Goal: Use online tool/utility: Utilize a website feature to perform a specific function

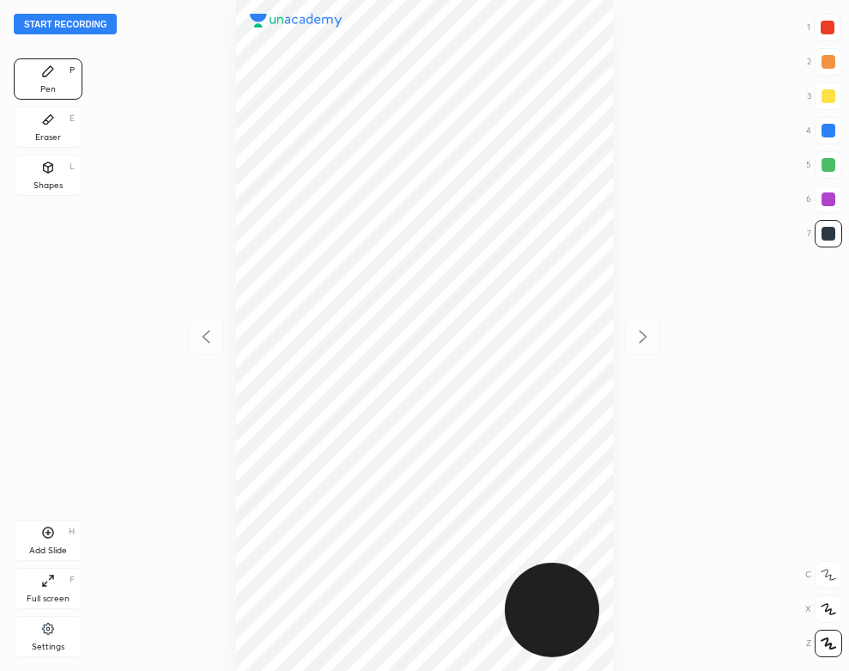
scroll to position [671, 575]
click at [97, 22] on button "Start recording" at bounding box center [65, 24] width 103 height 21
click at [61, 648] on div "Settings" at bounding box center [48, 646] width 33 height 9
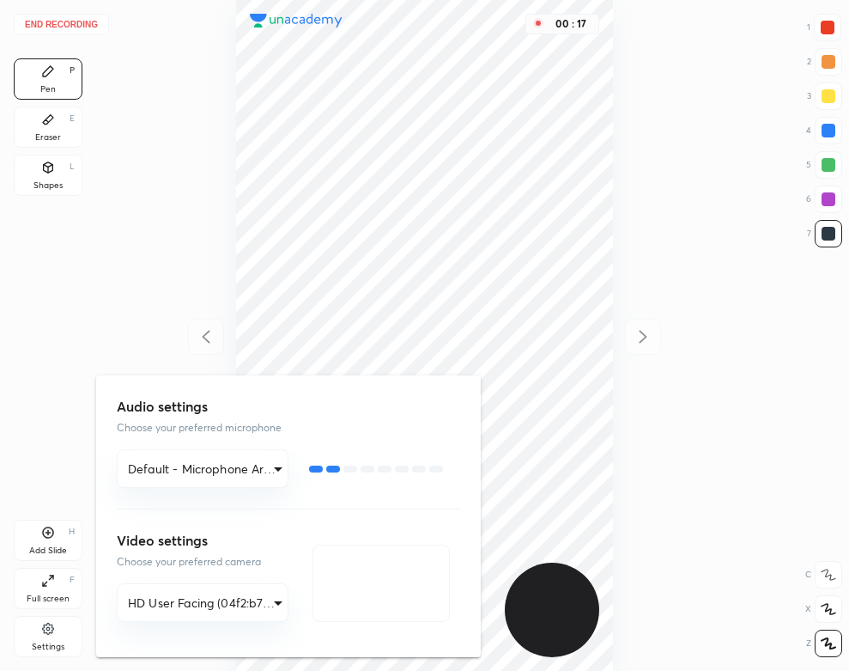
click at [196, 147] on div at bounding box center [424, 335] width 849 height 671
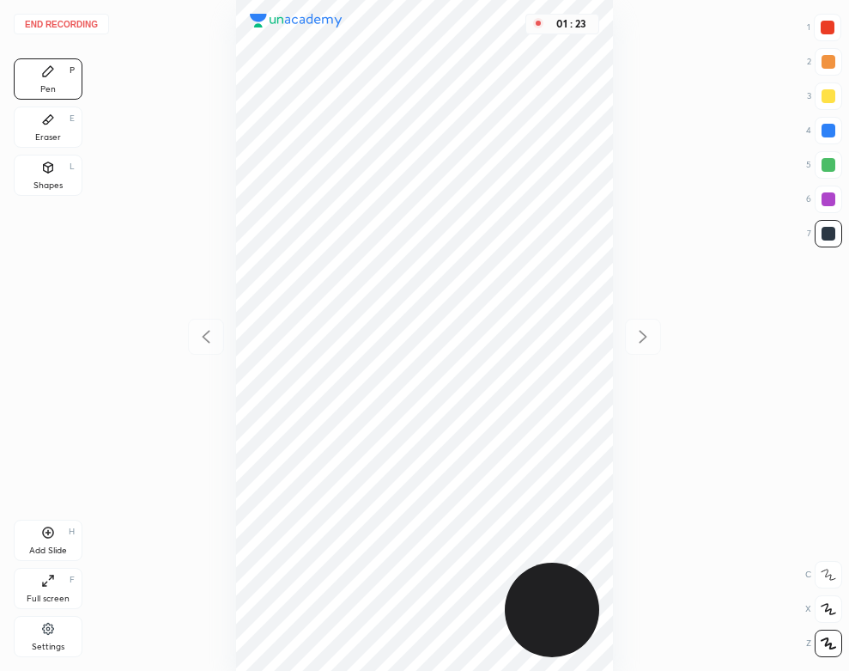
click at [830, 132] on div at bounding box center [829, 131] width 14 height 14
click at [69, 533] on div "H" at bounding box center [72, 531] width 6 height 9
click at [21, 131] on div "Eraser E" at bounding box center [48, 127] width 69 height 41
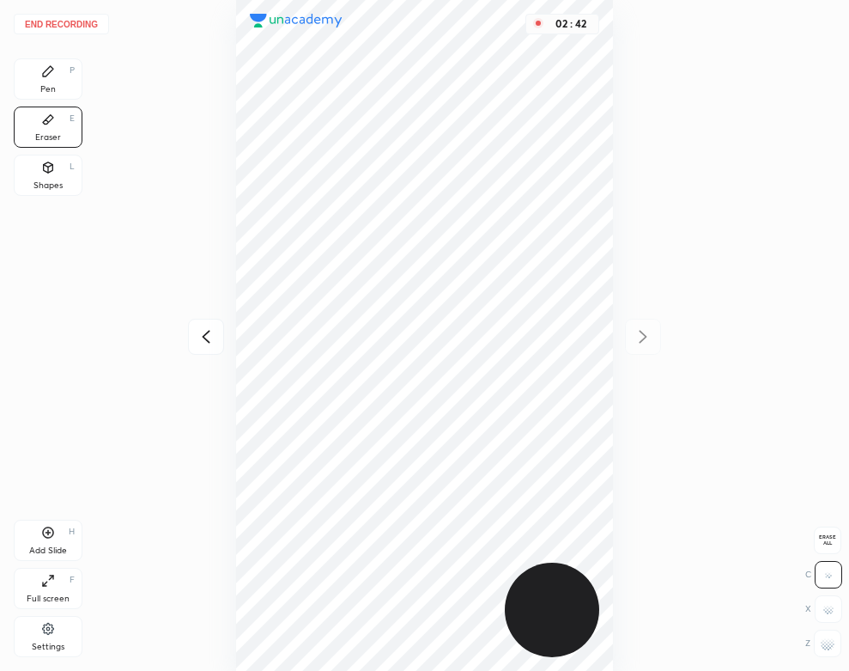
click at [20, 92] on div "Pen P" at bounding box center [48, 78] width 69 height 41
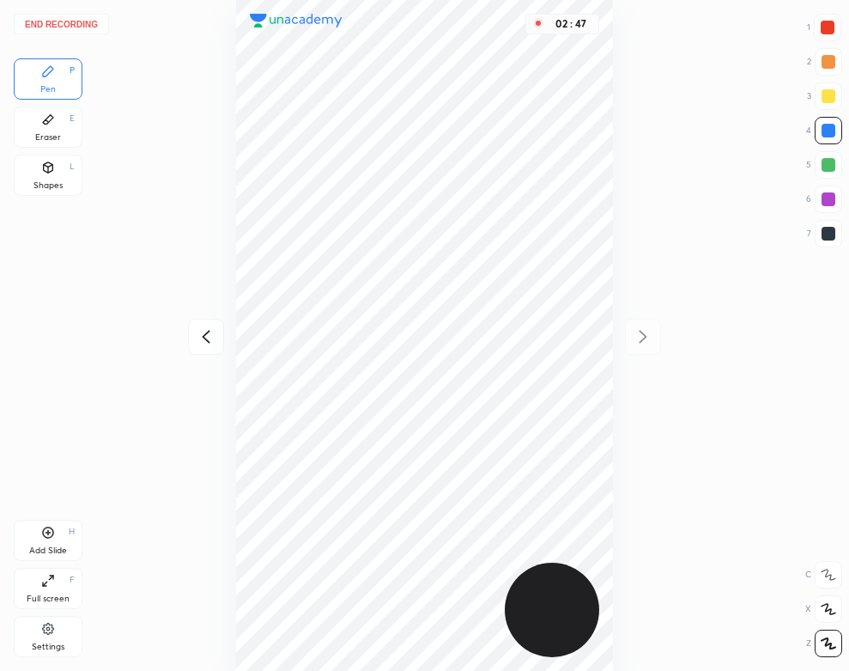
click at [80, 26] on button "End recording" at bounding box center [61, 24] width 95 height 21
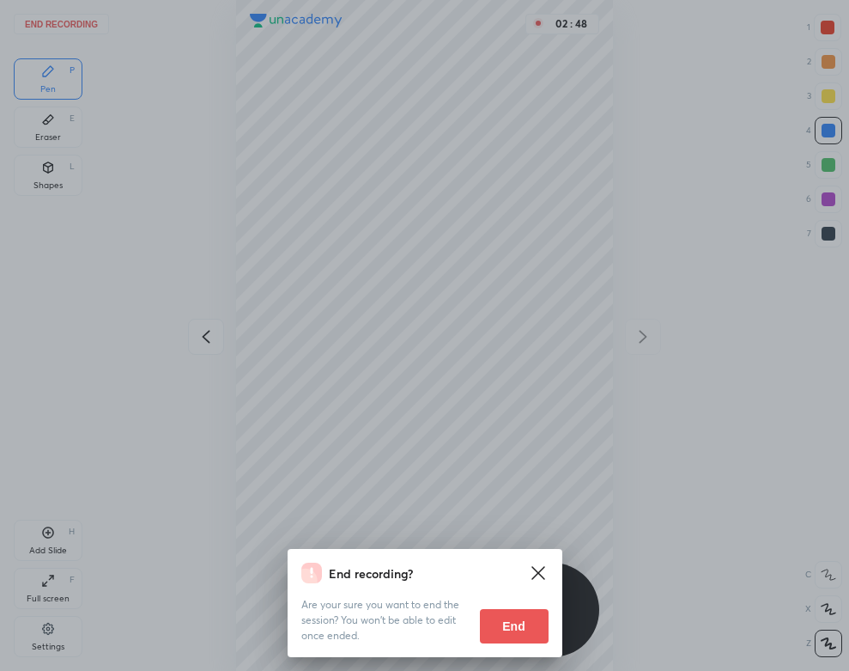
click at [529, 629] on button "End" at bounding box center [514, 626] width 69 height 34
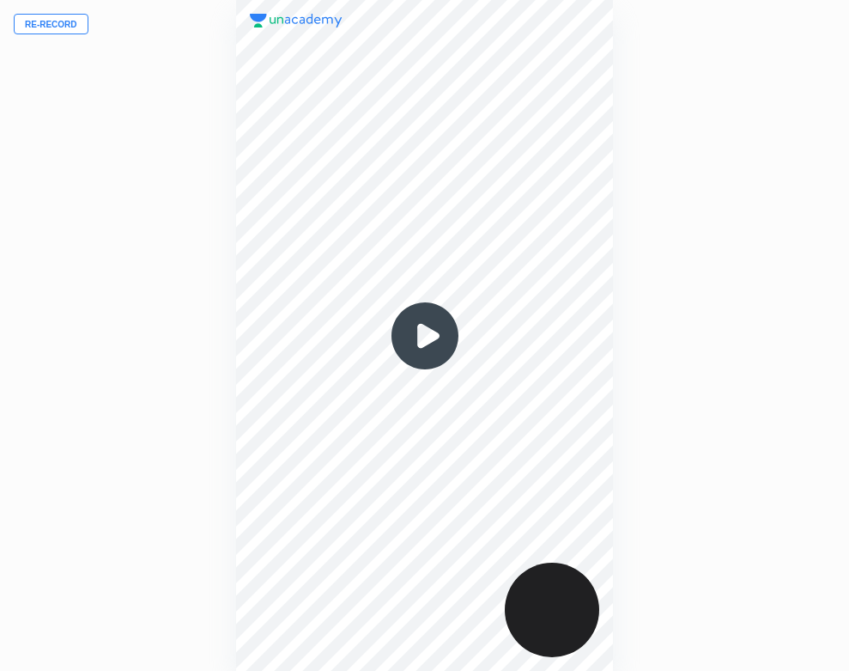
click at [423, 331] on img at bounding box center [425, 336] width 82 height 82
